Goal: Transaction & Acquisition: Purchase product/service

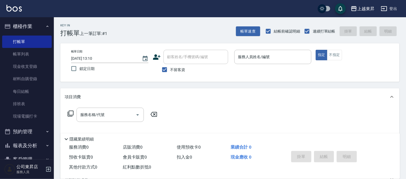
click at [249, 59] on div "服務人員姓名/編號 服務人員姓名/編號" at bounding box center [272, 57] width 77 height 14
click at [249, 58] on input "服務人員姓名/編號" at bounding box center [273, 56] width 72 height 9
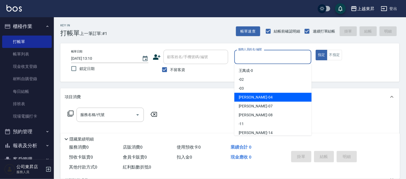
click at [254, 93] on div "[PERSON_NAME]04" at bounding box center [272, 97] width 77 height 9
type input "[PERSON_NAME]04"
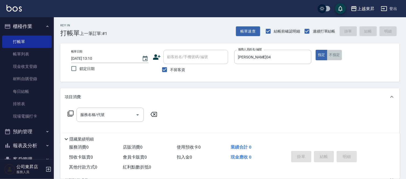
click at [330, 55] on button "不指定" at bounding box center [334, 55] width 15 height 10
click at [93, 113] on input "服務名稱/代號" at bounding box center [106, 114] width 54 height 9
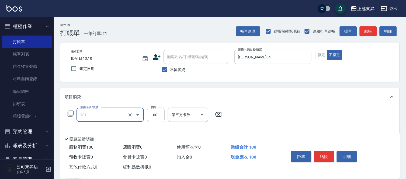
type input "洗髮[100](201)"
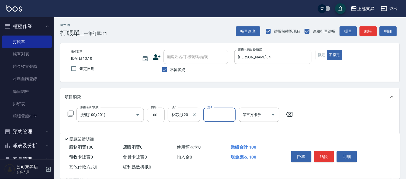
click at [177, 120] on div "林芯彤-20 洗-1" at bounding box center [184, 115] width 32 height 14
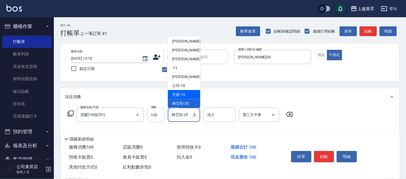
scroll to position [83, 0]
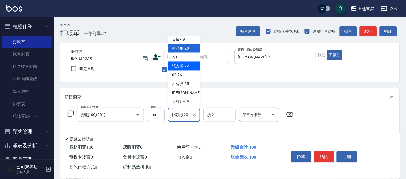
click at [187, 66] on span "[PERSON_NAME]-22" at bounding box center [180, 66] width 17 height 6
type input "[PERSON_NAME]-22"
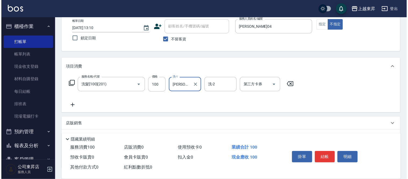
scroll to position [60, 0]
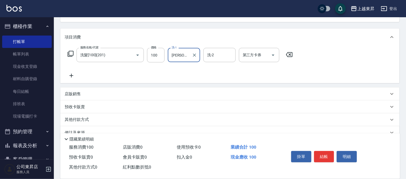
click at [72, 75] on icon at bounding box center [71, 75] width 13 height 6
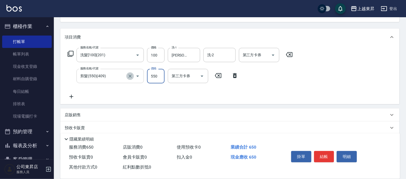
click at [127, 74] on icon "Clear" at bounding box center [129, 75] width 5 height 5
type input "剪髮(550)(409)"
click at [131, 76] on icon "Clear" at bounding box center [129, 75] width 5 height 5
click at [70, 53] on icon at bounding box center [70, 54] width 6 height 6
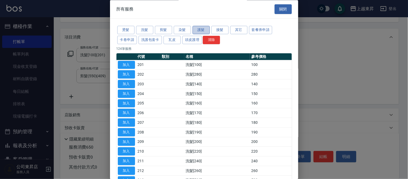
click at [195, 30] on button "護髮" at bounding box center [201, 30] width 17 height 8
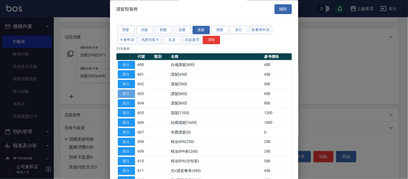
click at [127, 95] on button "加入" at bounding box center [126, 94] width 17 height 8
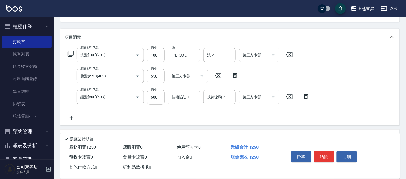
click at [233, 76] on icon at bounding box center [234, 75] width 13 height 6
type input "護髮[600](603)"
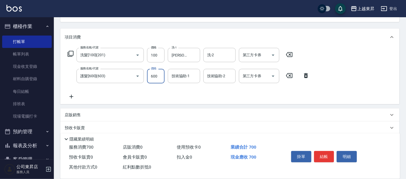
click at [160, 75] on input "600" at bounding box center [155, 76] width 17 height 15
type input "699"
type input "5"
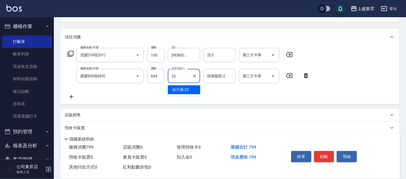
click at [194, 90] on div "[PERSON_NAME]-22" at bounding box center [184, 89] width 32 height 9
type input "[PERSON_NAME]-22"
click at [323, 154] on button "結帳" at bounding box center [324, 156] width 20 height 11
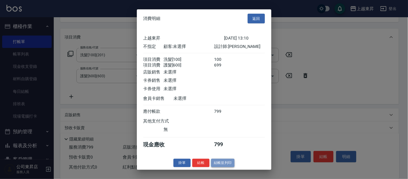
click at [231, 166] on button "結帳並列印" at bounding box center [222, 163] width 23 height 8
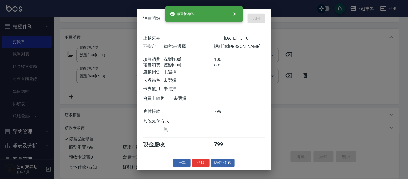
type input "[DATE] 15:53"
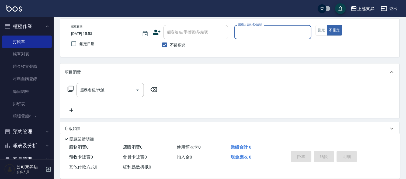
scroll to position [0, 0]
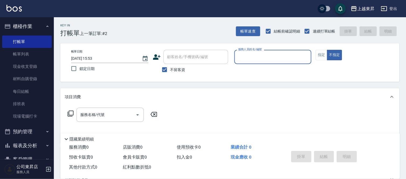
click at [321, 55] on button "指定" at bounding box center [321, 55] width 12 height 10
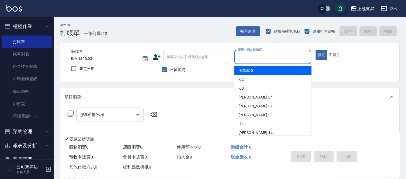
drag, startPoint x: 251, startPoint y: 58, endPoint x: 256, endPoint y: 59, distance: 5.5
click at [252, 58] on input "服務人員姓名/編號" at bounding box center [273, 56] width 72 height 9
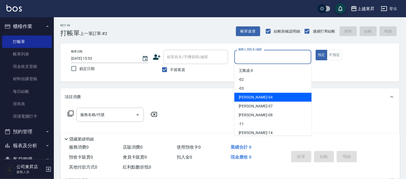
click at [270, 96] on div "[PERSON_NAME]04" at bounding box center [272, 97] width 77 height 9
type input "[PERSON_NAME]04"
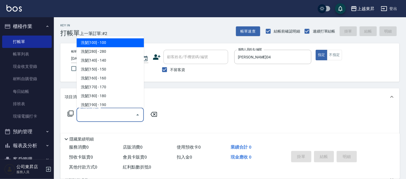
click at [108, 119] on input "服務名稱/代號" at bounding box center [106, 114] width 54 height 9
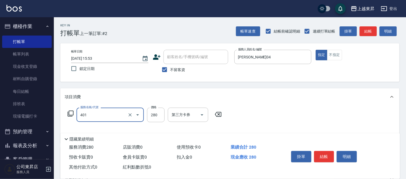
type input "剪髮(280)(401)"
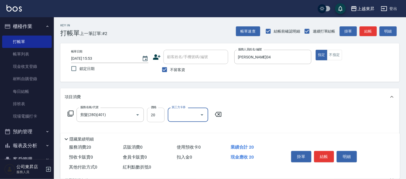
click at [157, 118] on input "20" at bounding box center [155, 115] width 17 height 15
type input "100"
click at [320, 153] on button "結帳" at bounding box center [324, 156] width 20 height 11
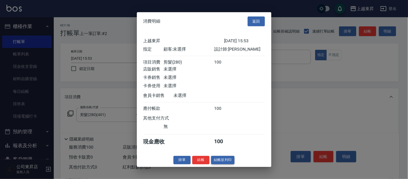
click at [225, 164] on button "結帳並列印" at bounding box center [222, 160] width 23 height 8
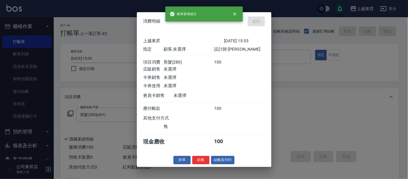
type input "[DATE] 15:54"
